Goal: Transaction & Acquisition: Purchase product/service

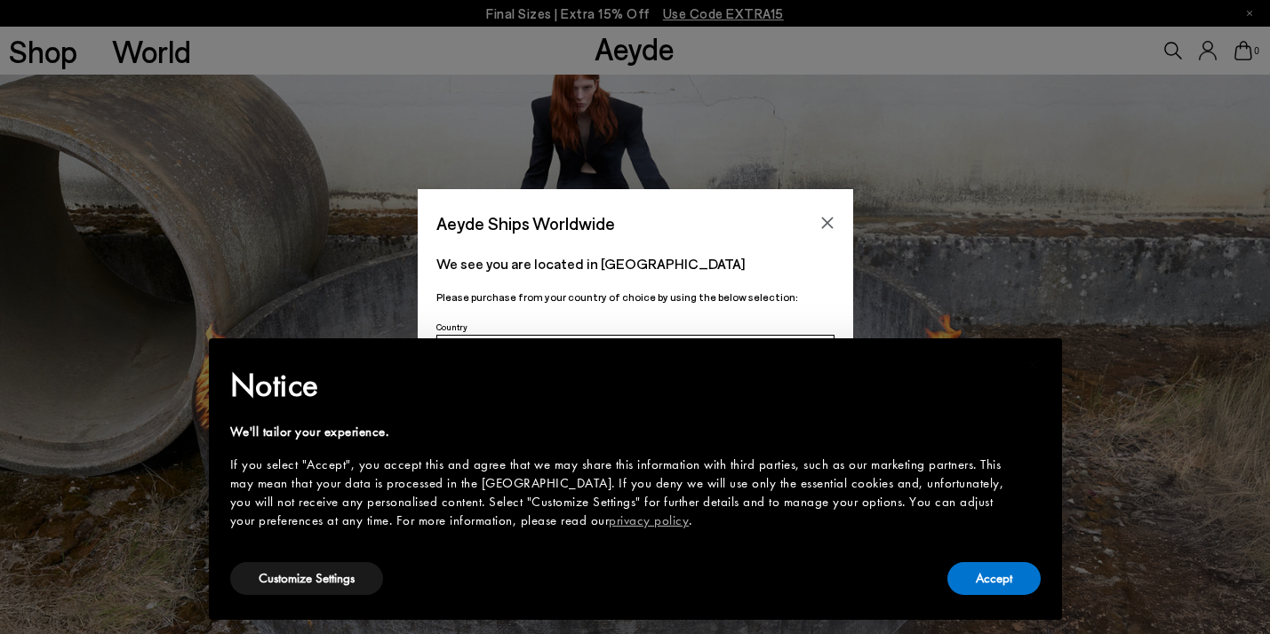
scroll to position [627, 0]
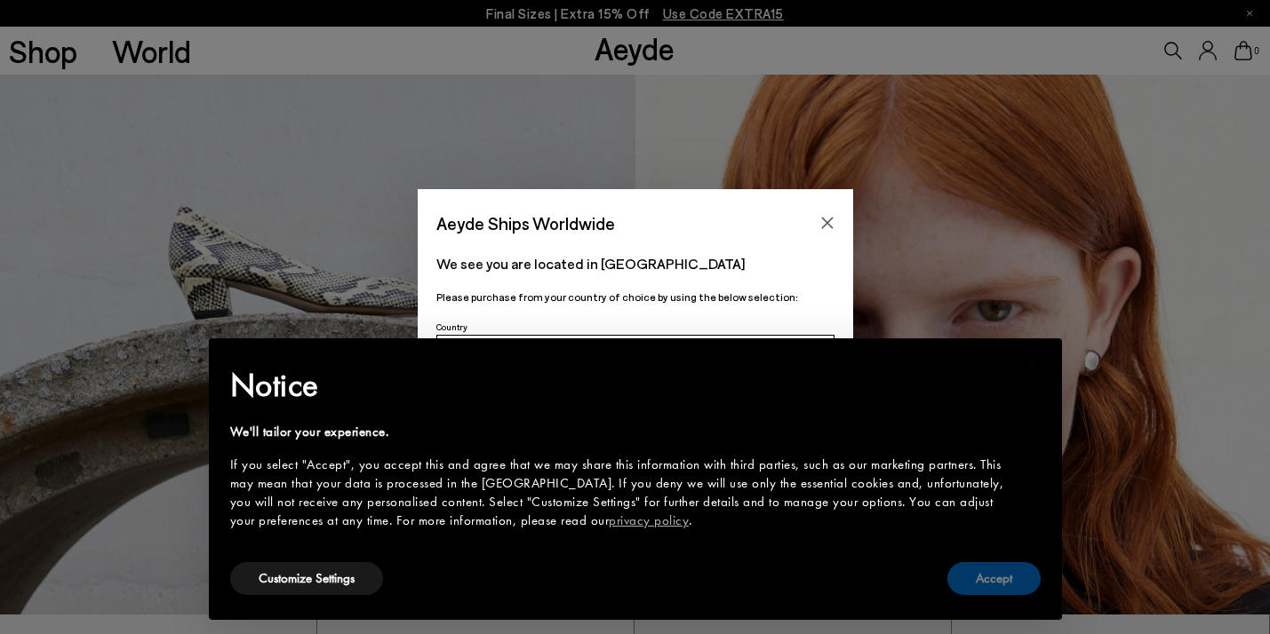
click at [1021, 585] on button "Accept" at bounding box center [993, 578] width 93 height 33
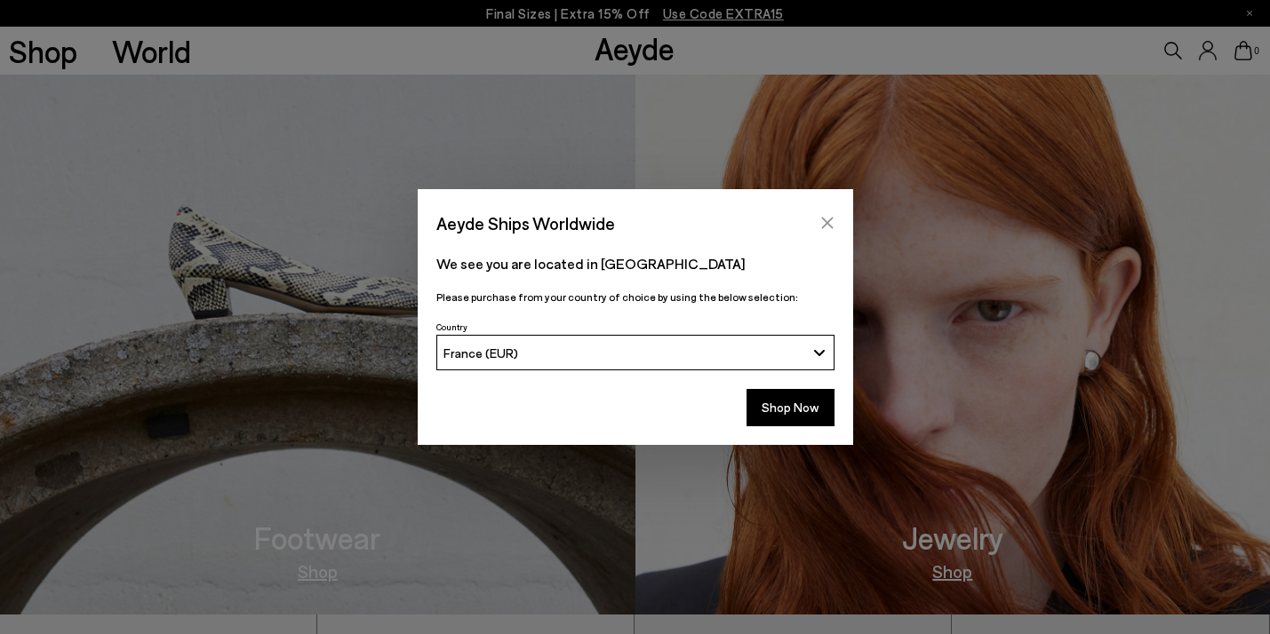
click at [823, 219] on icon "Close" at bounding box center [827, 224] width 12 height 12
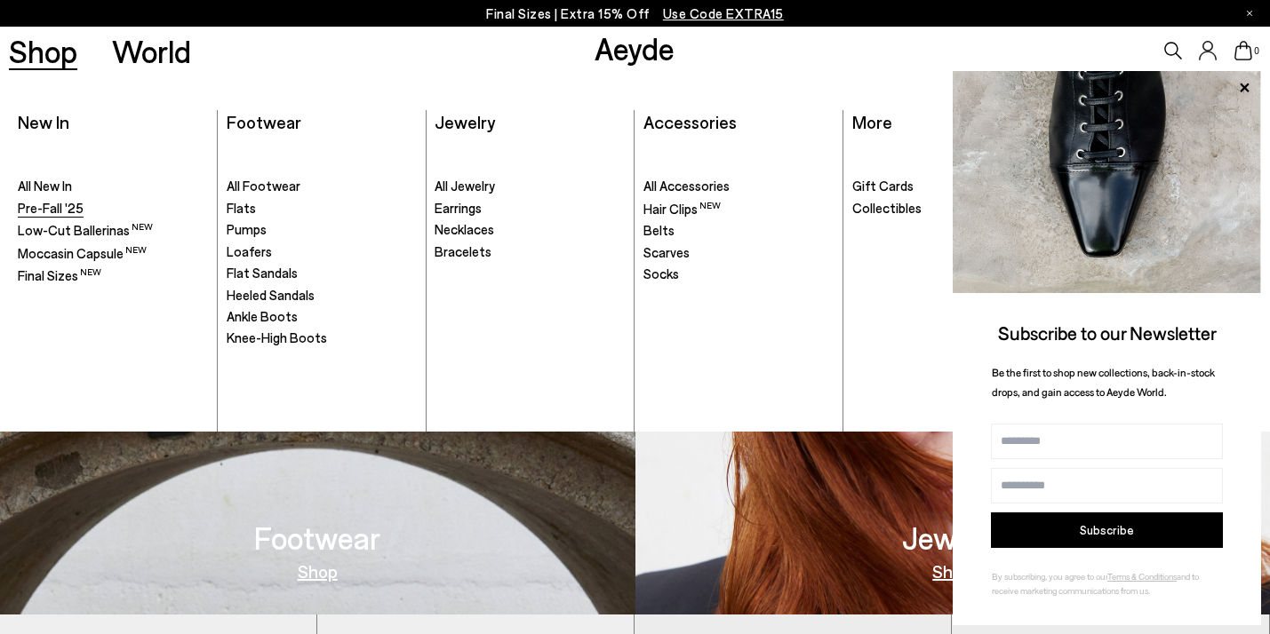
click at [62, 216] on link "Pre-Fall '25" at bounding box center [113, 209] width 190 height 18
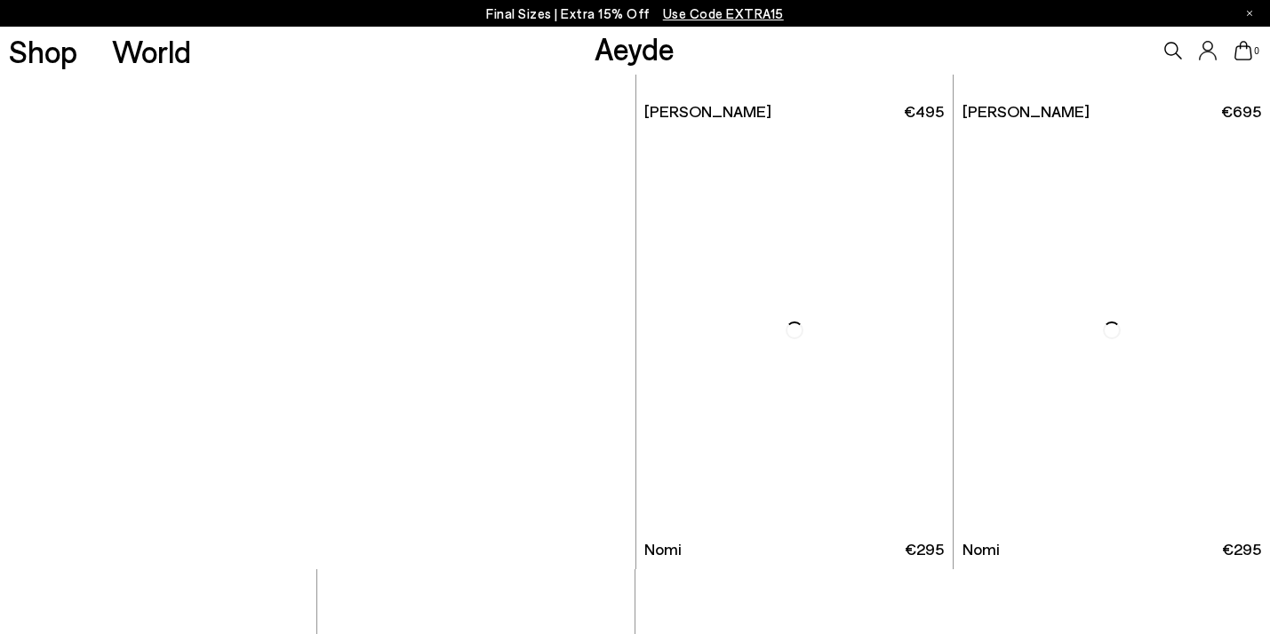
scroll to position [5176, 0]
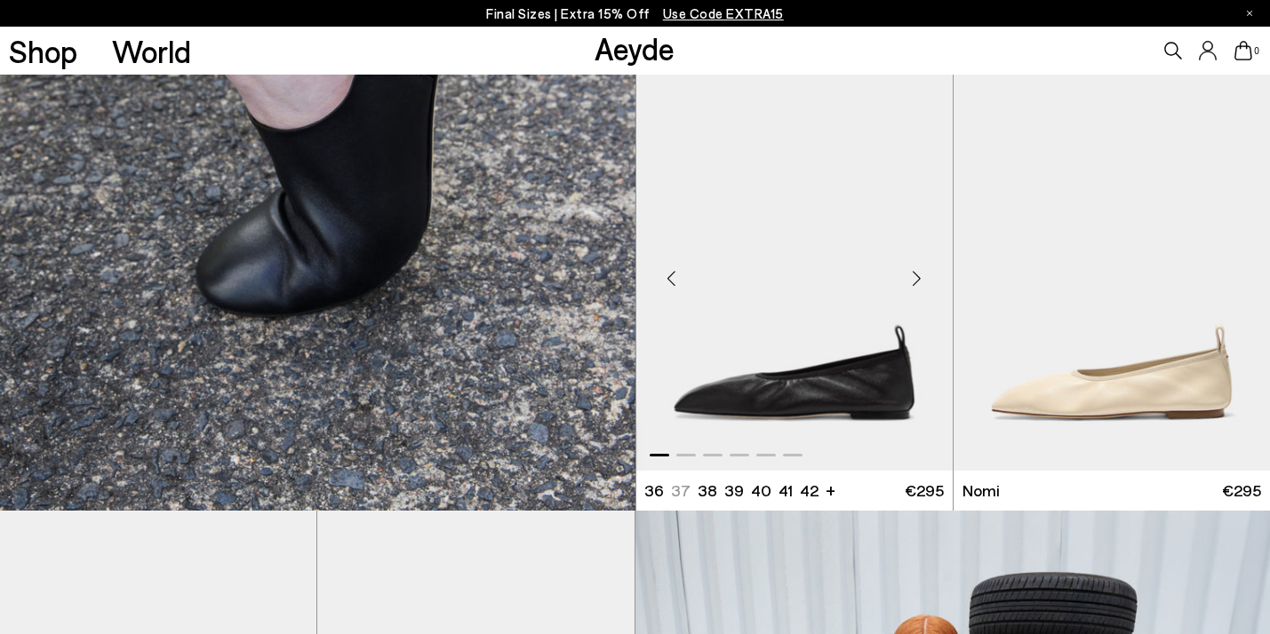
click at [922, 265] on div "Next slide" at bounding box center [916, 278] width 53 height 53
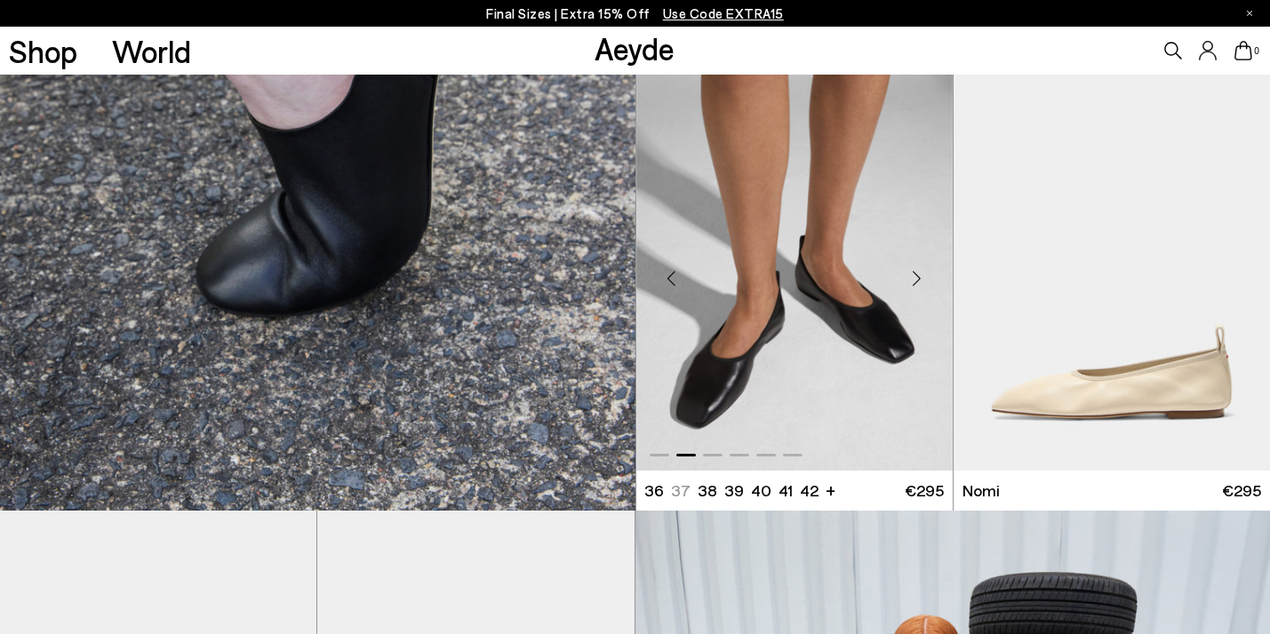
click at [922, 265] on div "Next slide" at bounding box center [916, 278] width 53 height 53
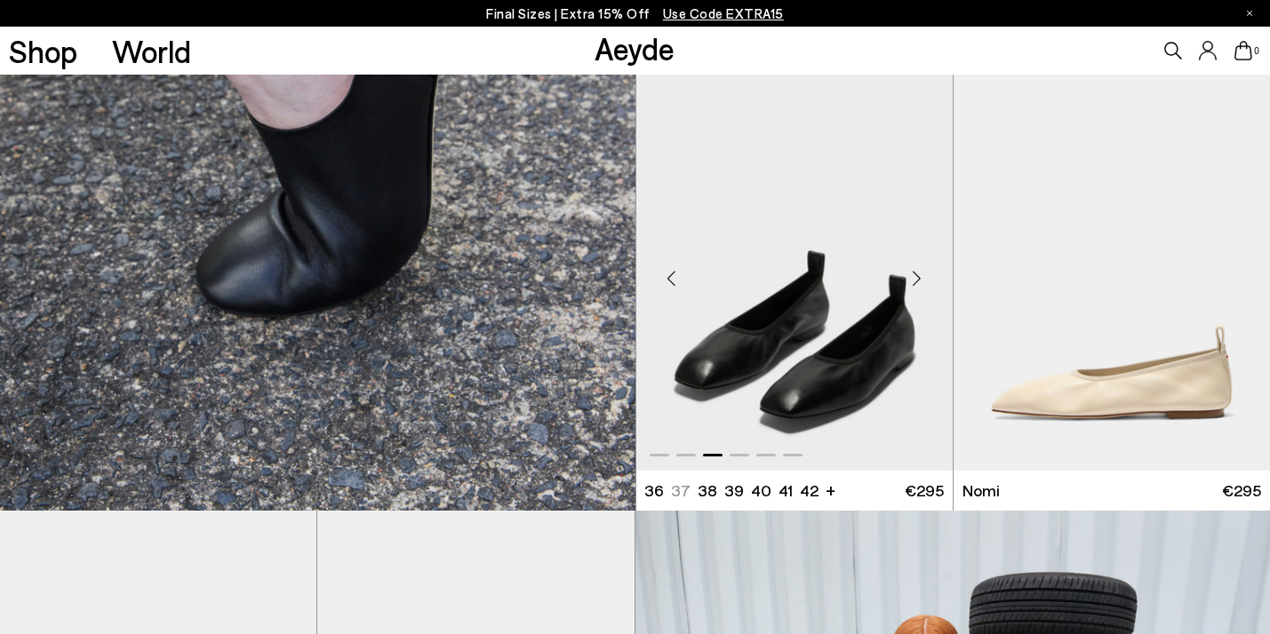
click at [922, 265] on div "Next slide" at bounding box center [916, 278] width 53 height 53
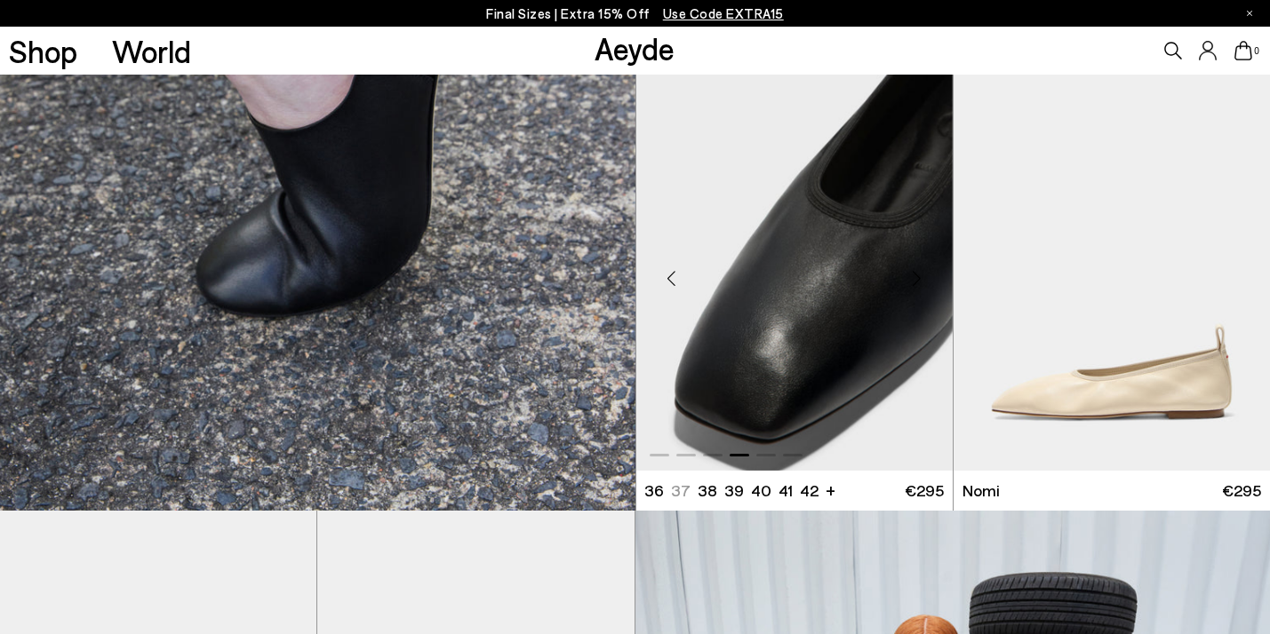
click at [922, 265] on div "Next slide" at bounding box center [916, 278] width 53 height 53
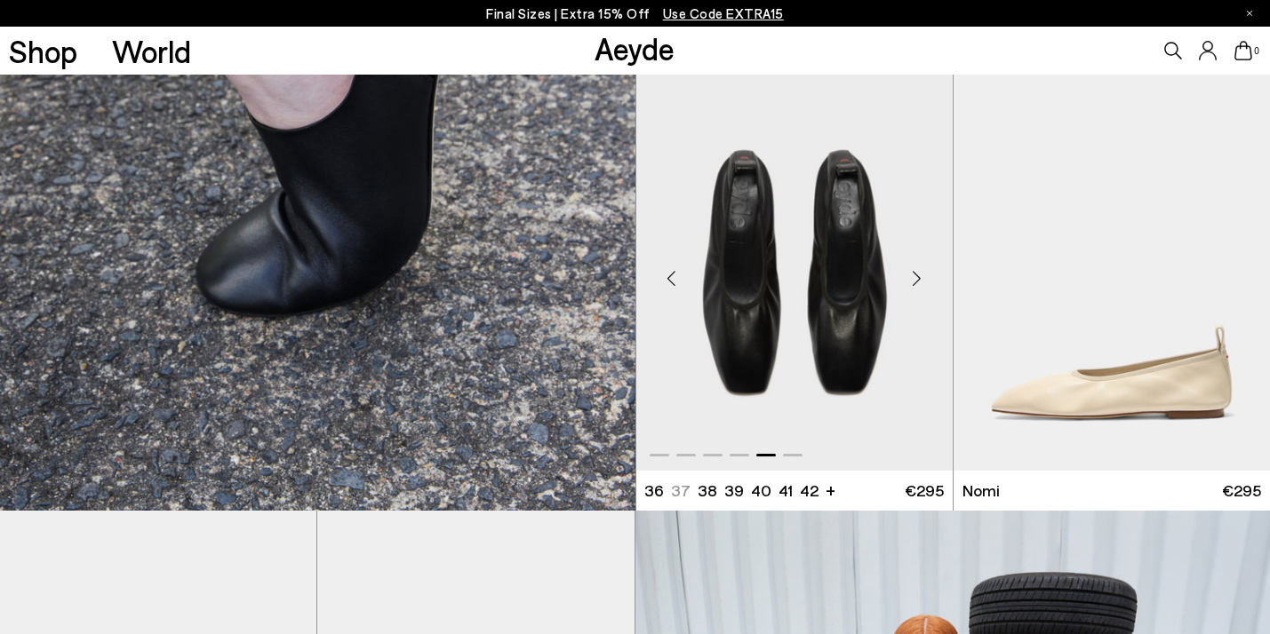
click at [922, 265] on div "Next slide" at bounding box center [916, 278] width 53 height 53
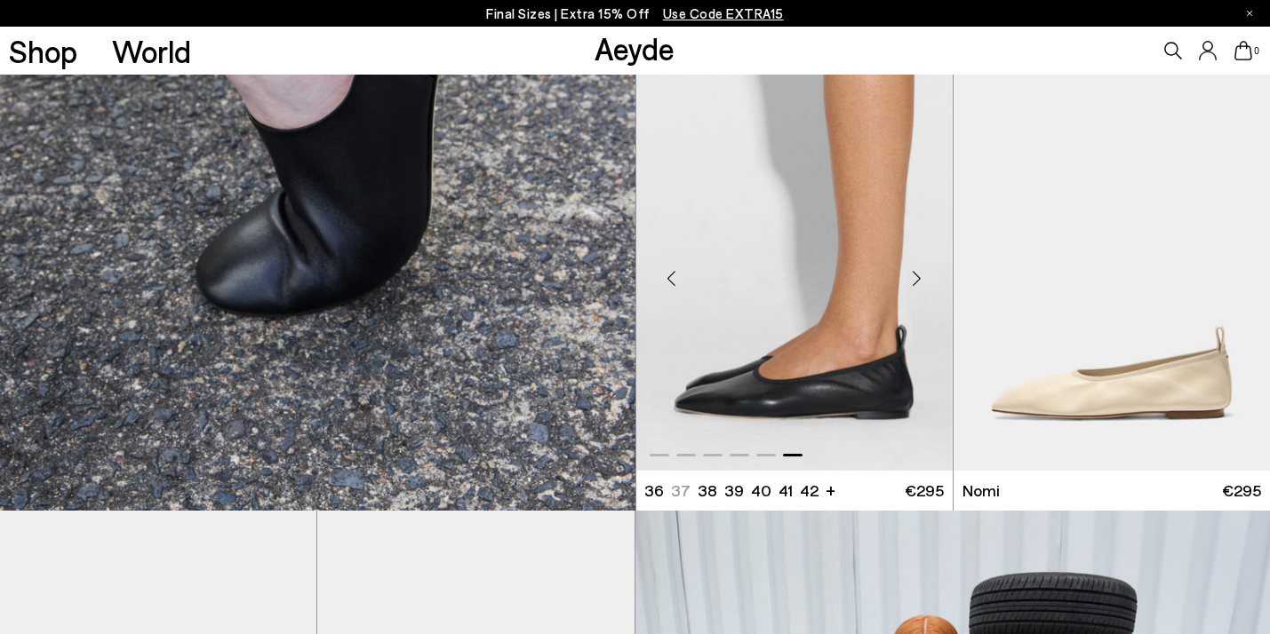
click at [922, 265] on div "Next slide" at bounding box center [916, 278] width 53 height 53
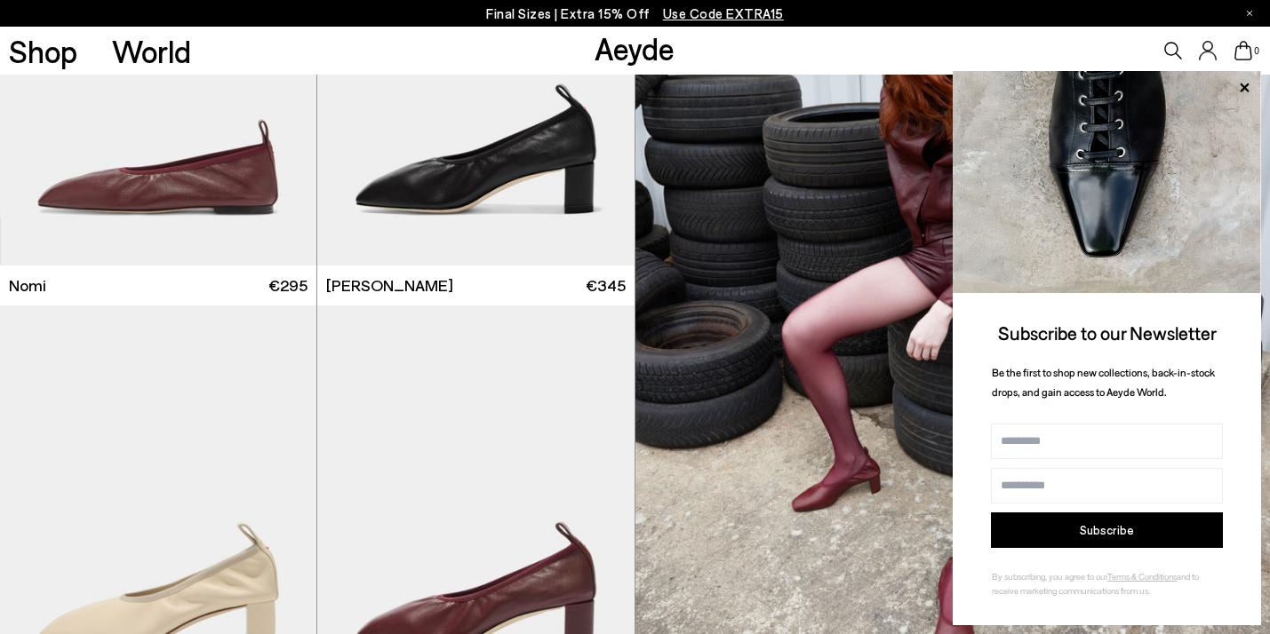
scroll to position [5883, 0]
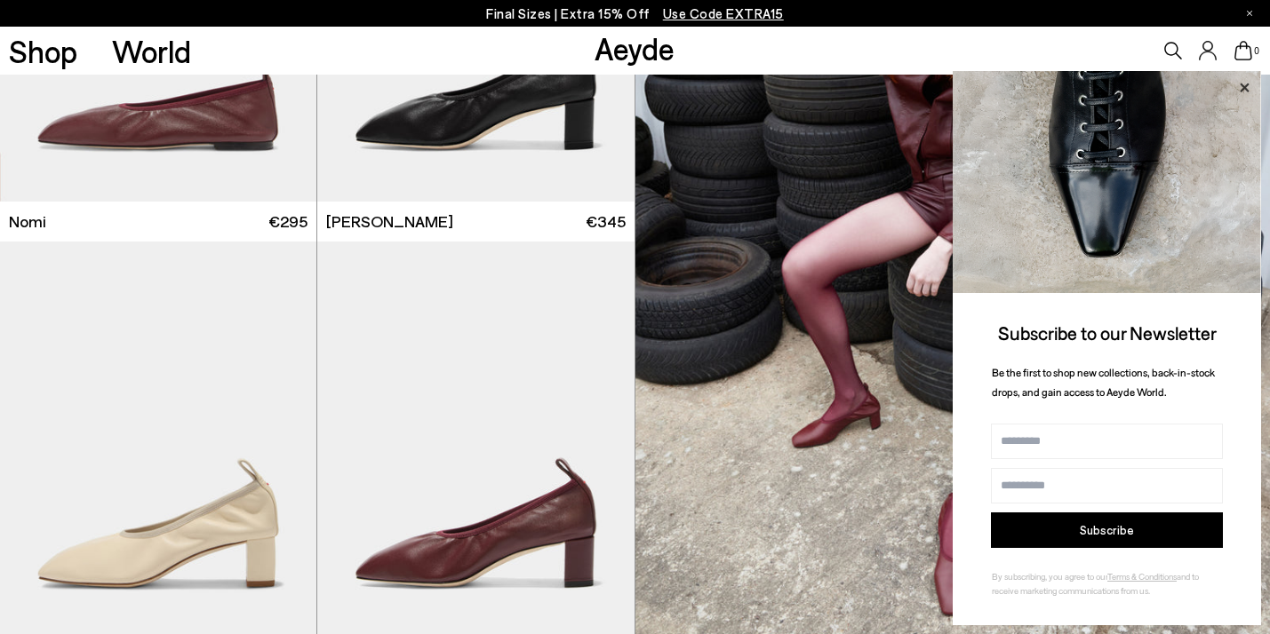
click at [1248, 86] on icon at bounding box center [1243, 87] width 23 height 23
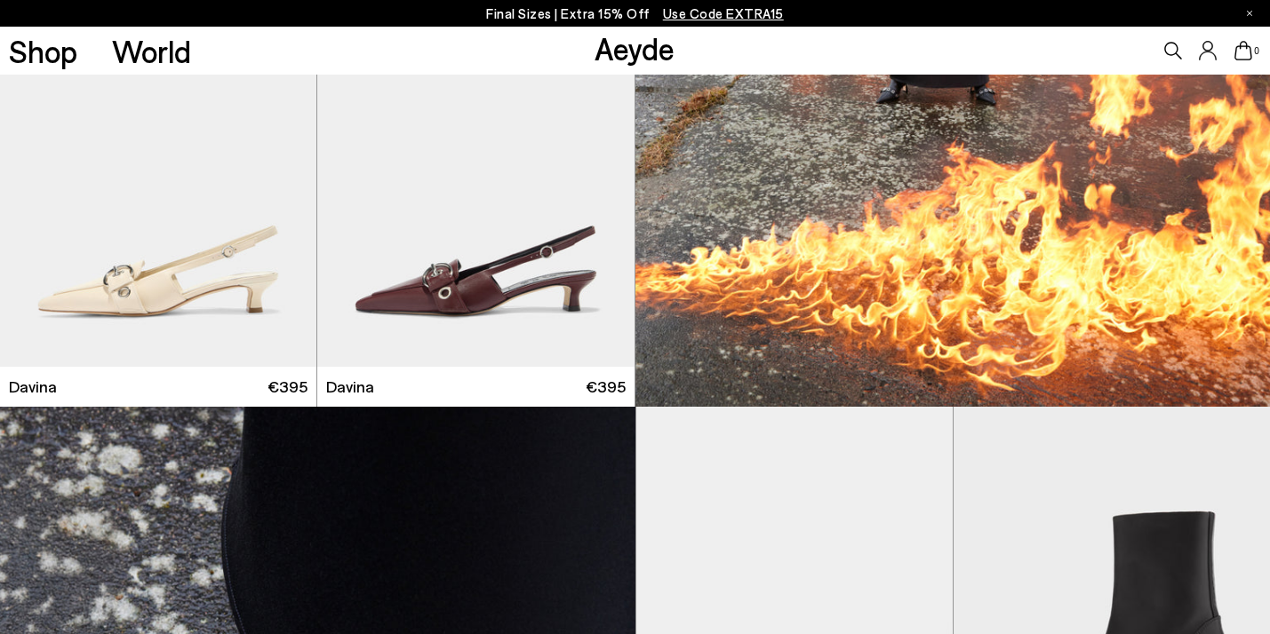
scroll to position [7914, 0]
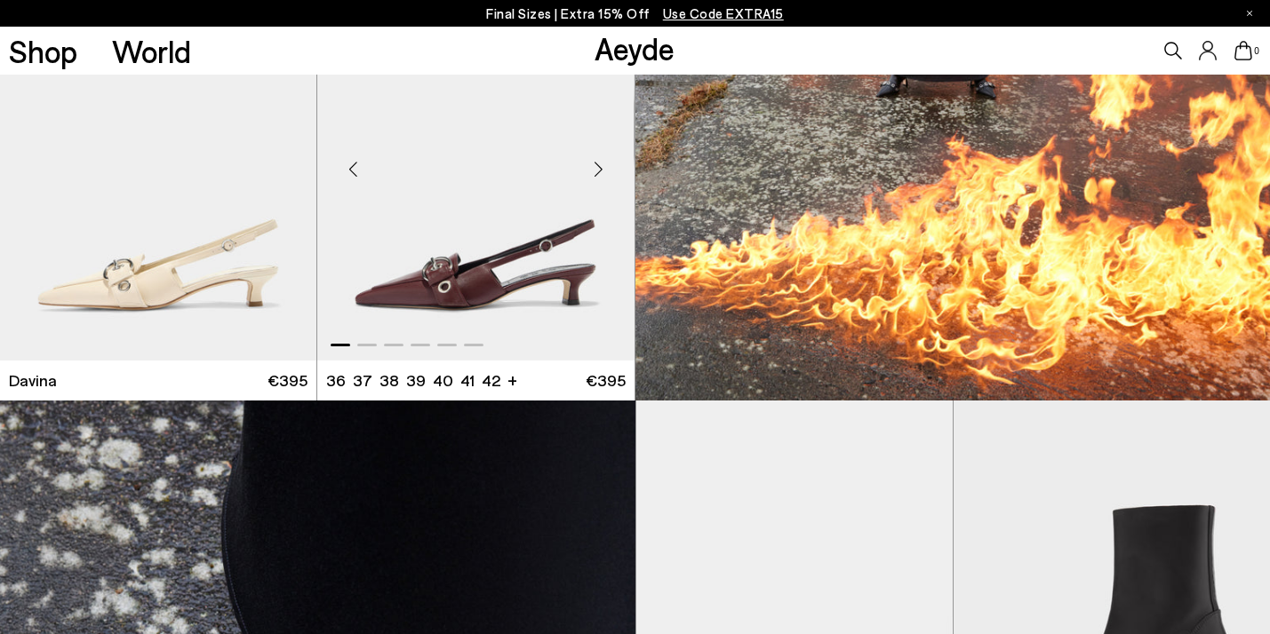
click at [603, 183] on div "Next slide" at bounding box center [598, 168] width 53 height 53
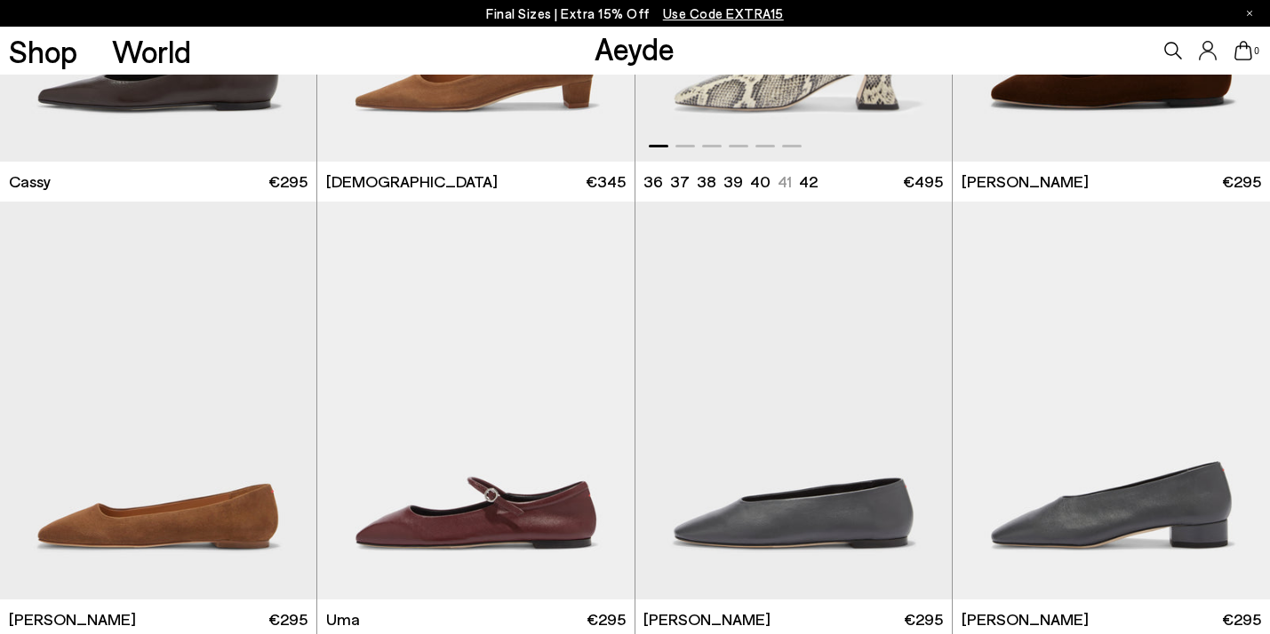
scroll to position [10341, 0]
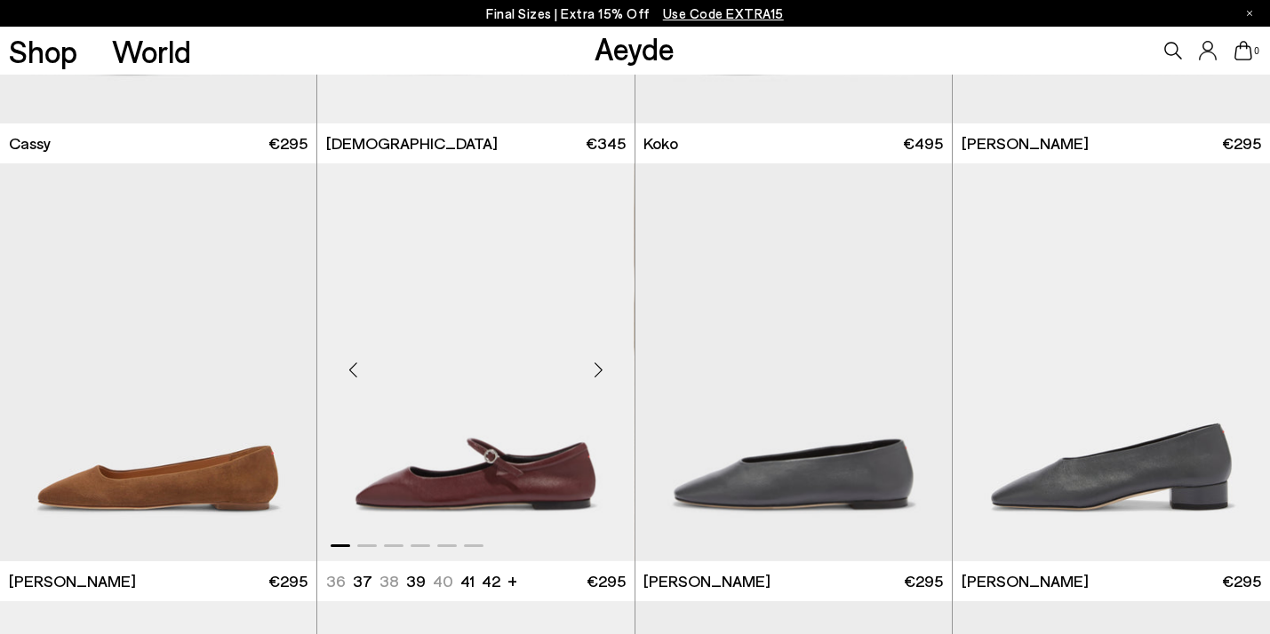
click at [615, 361] on div "Next slide" at bounding box center [598, 369] width 53 height 53
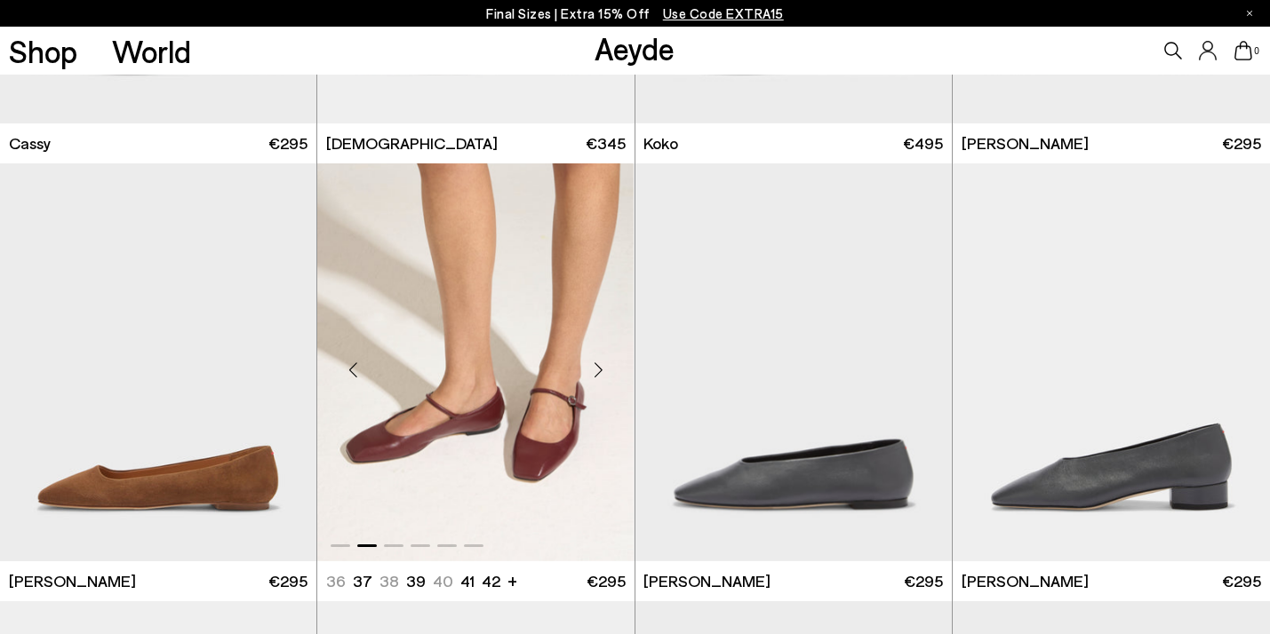
click at [615, 361] on div "Next slide" at bounding box center [598, 369] width 53 height 53
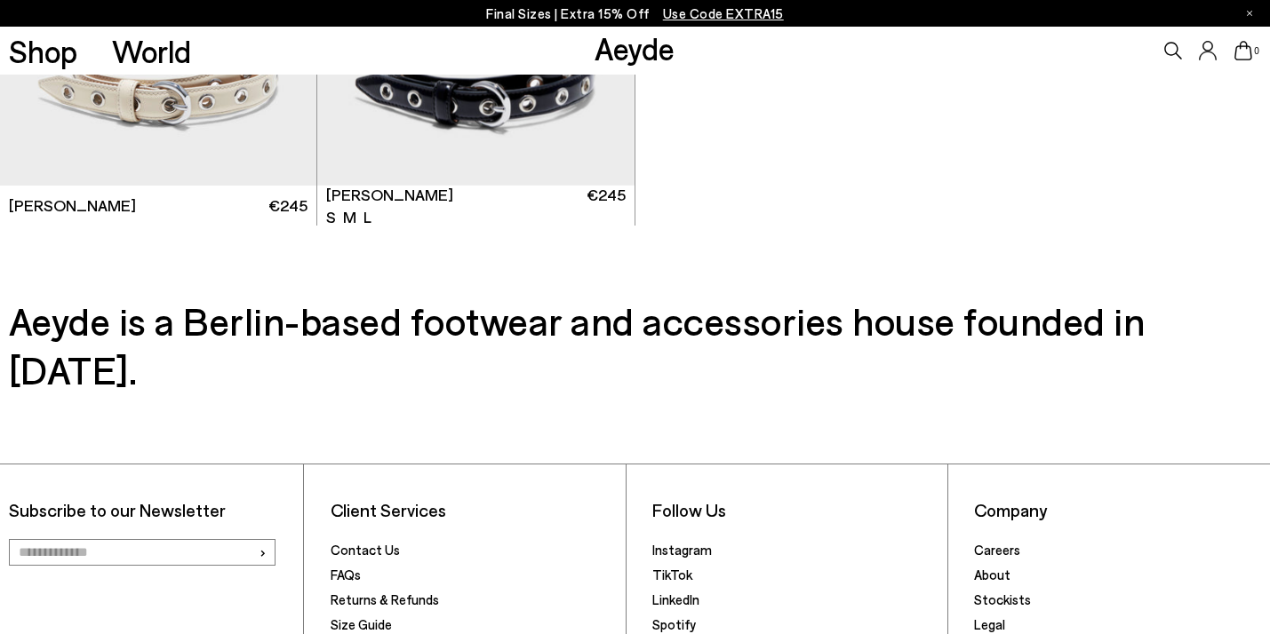
scroll to position [11726, 0]
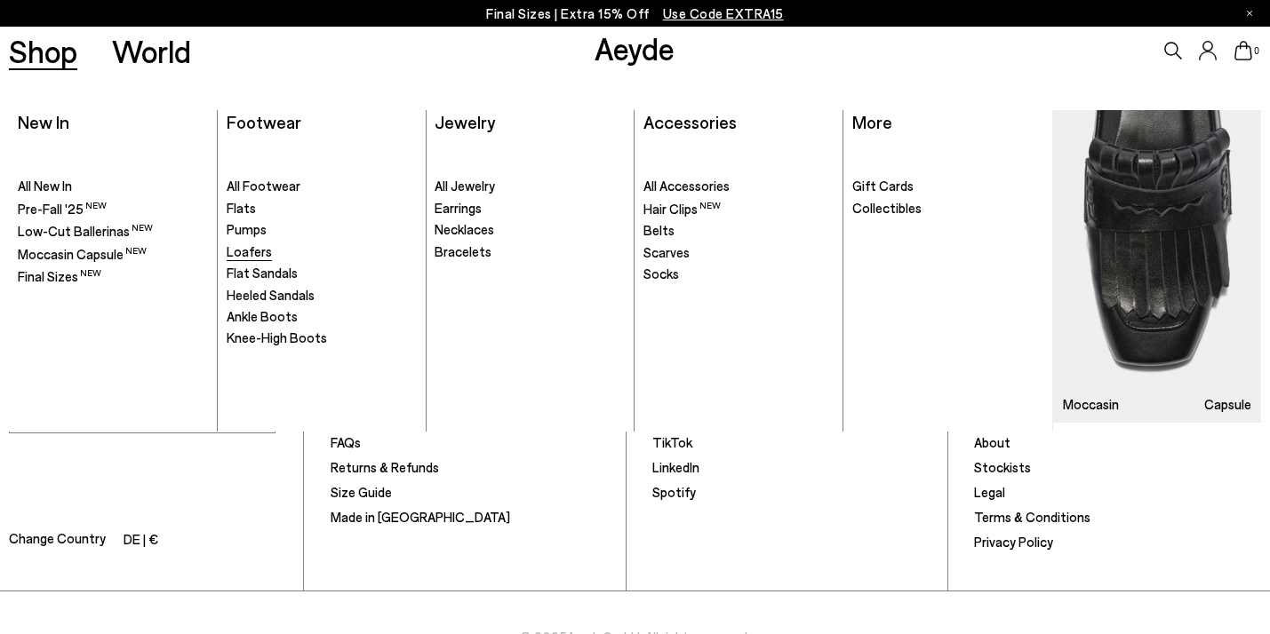
click at [252, 256] on span "Loafers" at bounding box center [249, 251] width 45 height 16
